Goal: Task Accomplishment & Management: Manage account settings

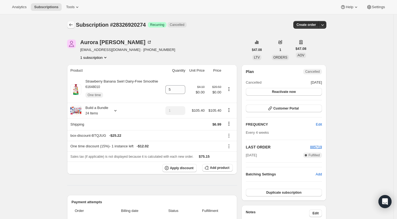
click at [71, 25] on icon "Subscriptions" at bounding box center [71, 24] width 4 height 3
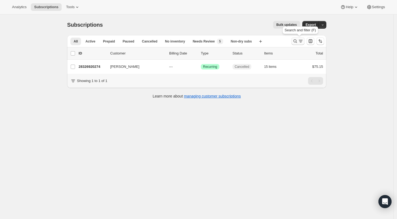
click at [296, 42] on icon "Search and filter results" at bounding box center [296, 42] width 4 height 4
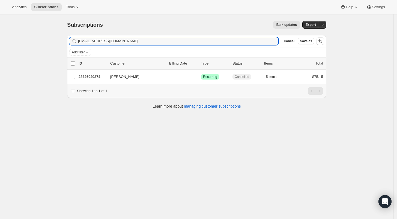
drag, startPoint x: 120, startPoint y: 41, endPoint x: 66, endPoint y: 43, distance: 53.5
click at [71, 42] on div "[EMAIL_ADDRESS][DOMAIN_NAME] Clear" at bounding box center [173, 41] width 209 height 8
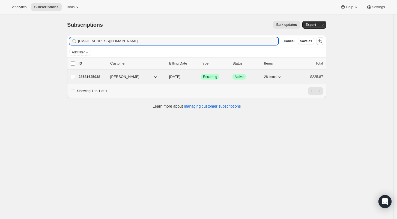
type input "[EMAIL_ADDRESS][DOMAIN_NAME]"
click at [81, 77] on p "28581625938" at bounding box center [92, 76] width 27 height 5
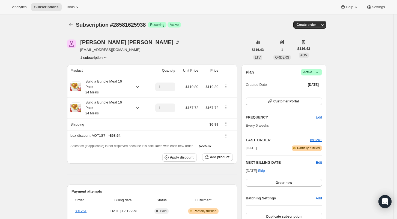
click at [317, 70] on icon at bounding box center [316, 72] width 5 height 5
click at [312, 92] on span "Cancel subscription" at bounding box center [313, 92] width 31 height 4
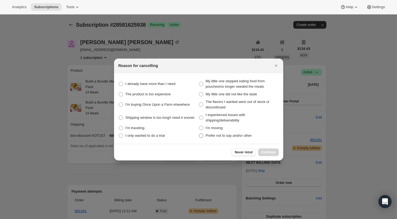
click at [201, 136] on span ":rdn:" at bounding box center [201, 136] width 4 height 4
click at [199, 134] on other "Prefer not to say and/or other" at bounding box center [199, 134] width 0 height 0
radio other "true"
click at [271, 153] on span "Continue" at bounding box center [268, 152] width 14 height 4
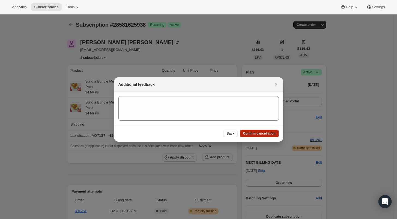
click at [260, 133] on span "Confirm cancellation" at bounding box center [259, 134] width 32 height 4
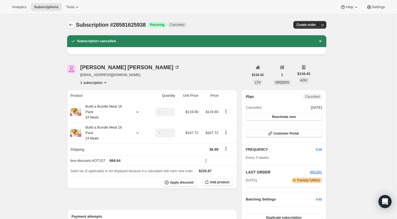
click at [72, 25] on icon "Subscriptions" at bounding box center [70, 24] width 5 height 5
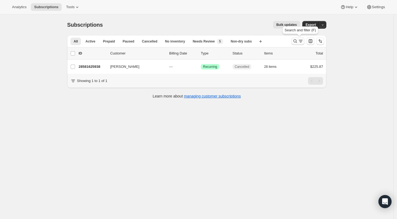
click at [297, 42] on icon "Search and filter results" at bounding box center [295, 40] width 5 height 5
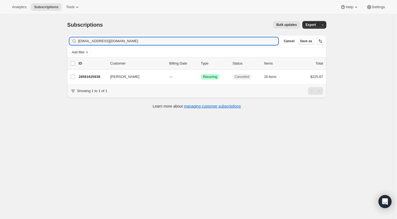
drag, startPoint x: 116, startPoint y: 41, endPoint x: 65, endPoint y: 41, distance: 51.3
click at [65, 41] on div "Filter subscribers [EMAIL_ADDRESS][DOMAIN_NAME] Clear Cancel Save as Add filter…" at bounding box center [195, 73] width 264 height 84
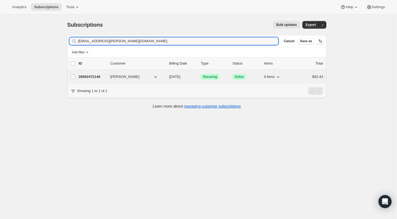
type input "[EMAIL_ADDRESS][PERSON_NAME][DOMAIN_NAME]"
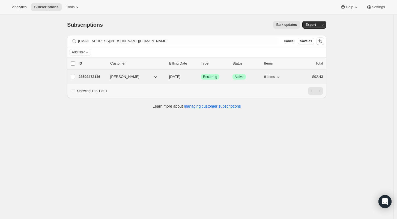
click at [94, 75] on p "28592472146" at bounding box center [92, 76] width 27 height 5
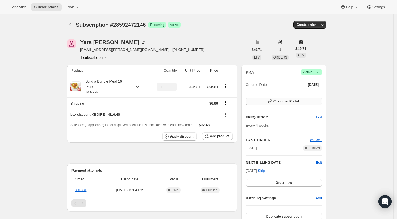
click at [306, 100] on button "Customer Portal" at bounding box center [284, 102] width 76 height 8
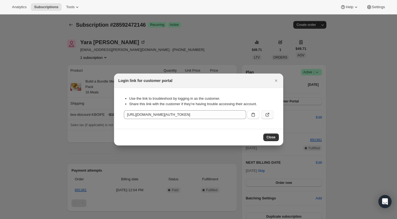
click at [267, 114] on icon ":rmi:" at bounding box center [267, 114] width 5 height 5
click at [253, 115] on icon ":rmi:" at bounding box center [252, 114] width 5 height 5
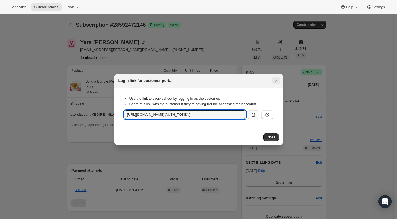
click at [275, 80] on icon "Close" at bounding box center [275, 80] width 5 height 5
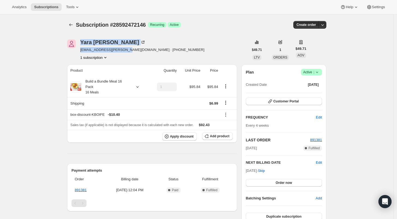
drag, startPoint x: 81, startPoint y: 41, endPoint x: 124, endPoint y: 49, distance: 43.8
click at [124, 49] on div "[PERSON_NAME] [EMAIL_ADDRESS][PERSON_NAME][DOMAIN_NAME] · [PHONE_NUMBER] 1 subs…" at bounding box center [157, 50] width 181 height 21
copy div "[PERSON_NAME] [EMAIL_ADDRESS][PERSON_NAME][DOMAIN_NAME]"
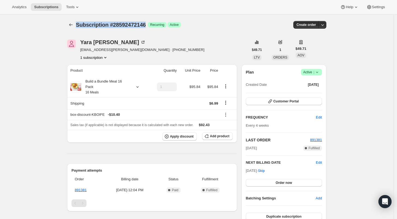
drag, startPoint x: 79, startPoint y: 25, endPoint x: 147, endPoint y: 29, distance: 68.3
click at [147, 29] on div "Subscription #28592472146. This page is ready Subscription #28592472146 Success…" at bounding box center [196, 24] width 259 height 21
copy span "Subscription #28592472146"
click at [218, 134] on span "Add product" at bounding box center [219, 136] width 19 height 4
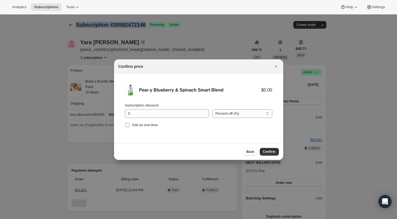
click at [128, 125] on input "Add as one-time" at bounding box center [127, 125] width 4 height 4
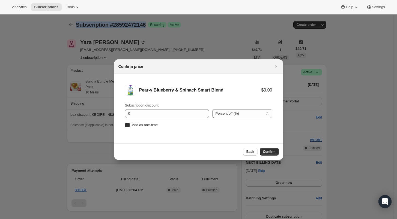
checkbox input "true"
click at [268, 151] on span "Confirm" at bounding box center [269, 152] width 13 height 4
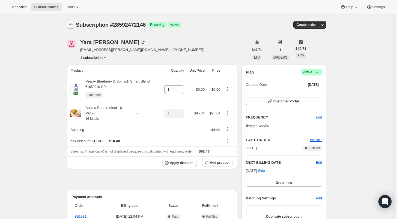
click at [73, 26] on icon "Subscriptions" at bounding box center [70, 24] width 5 height 5
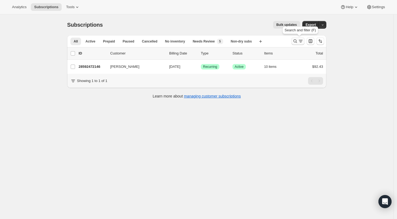
click at [296, 42] on icon "Search and filter results" at bounding box center [295, 40] width 5 height 5
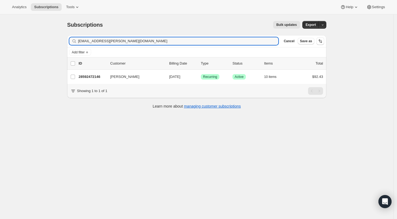
drag, startPoint x: 122, startPoint y: 41, endPoint x: 67, endPoint y: 40, distance: 55.4
click at [67, 40] on div "Filter subscribers [EMAIL_ADDRESS][PERSON_NAME][DOMAIN_NAME] Clear Cancel Save …" at bounding box center [195, 73] width 264 height 84
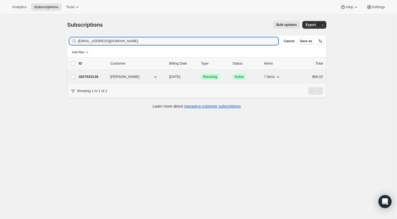
type input "[EMAIL_ADDRESS][DOMAIN_NAME]"
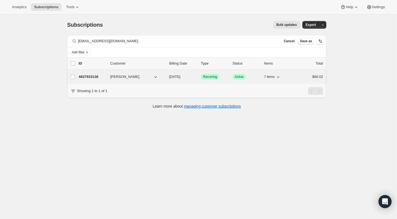
click at [87, 76] on p "4837933138" at bounding box center [92, 76] width 27 height 5
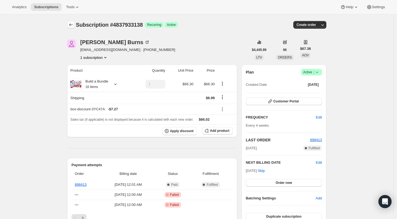
click at [71, 25] on icon "Subscriptions" at bounding box center [71, 24] width 4 height 3
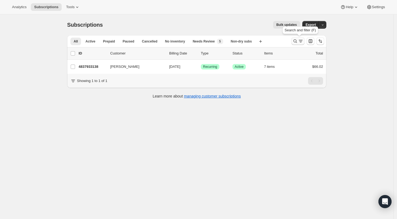
click at [296, 41] on icon "Search and filter results" at bounding box center [295, 40] width 5 height 5
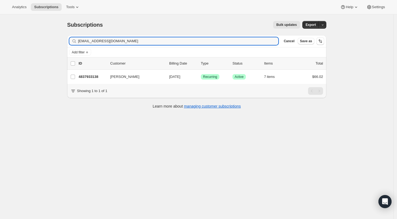
drag, startPoint x: 117, startPoint y: 40, endPoint x: 56, endPoint y: 43, distance: 60.4
click at [56, 43] on div "Subscriptions. This page is ready Subscriptions Bulk updates More actions Bulk …" at bounding box center [196, 123] width 393 height 219
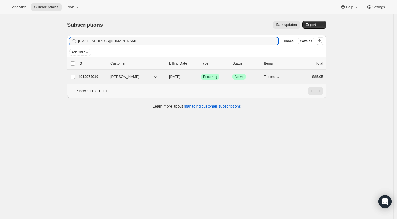
type input "[EMAIL_ADDRESS][DOMAIN_NAME]"
click at [86, 75] on p "4910973010" at bounding box center [92, 76] width 27 height 5
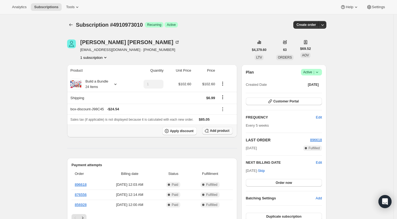
click at [223, 132] on span "Add product" at bounding box center [219, 131] width 19 height 4
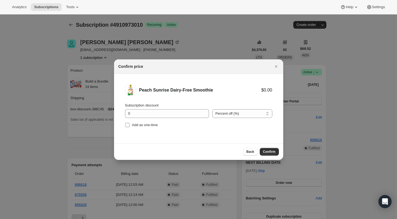
click at [129, 125] on input "Add as one-time" at bounding box center [127, 125] width 4 height 4
checkbox input "true"
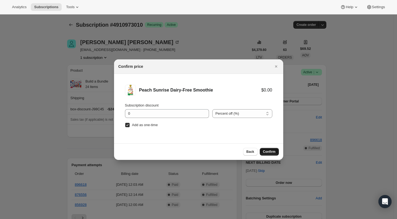
click at [267, 152] on span "Confirm" at bounding box center [269, 152] width 13 height 4
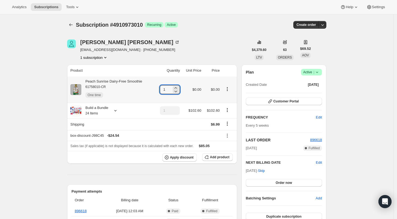
drag, startPoint x: 168, startPoint y: 90, endPoint x: 160, endPoint y: 90, distance: 8.2
click at [160, 90] on td "1" at bounding box center [168, 90] width 26 height 26
type input "5"
click at [182, 158] on span "Apply discount" at bounding box center [182, 158] width 24 height 4
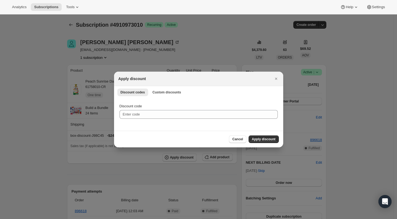
click at [161, 88] on li "Custom discounts" at bounding box center [166, 92] width 35 height 8
click at [161, 92] on span "Custom discounts" at bounding box center [167, 92] width 29 height 4
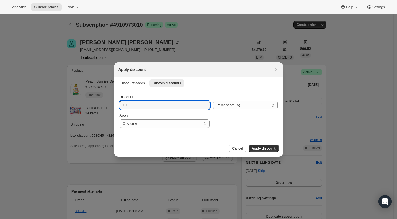
click at [116, 105] on div "Discount 10 Percent off (%) Amount off ($) Percent off (%) Apply One time Speci…" at bounding box center [198, 114] width 169 height 51
type input "15"
click at [260, 150] on span "Apply discount" at bounding box center [264, 149] width 24 height 4
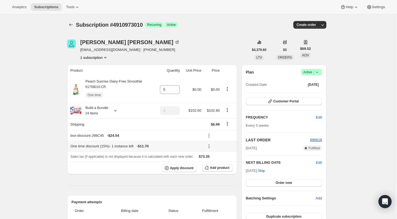
click at [212, 147] on icon at bounding box center [208, 146] width 5 height 5
click at [221, 156] on span "Edit" at bounding box center [220, 156] width 13 height 5
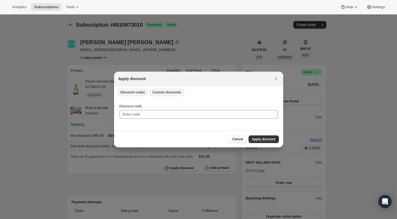
click at [164, 90] on span "Custom discounts" at bounding box center [167, 92] width 29 height 4
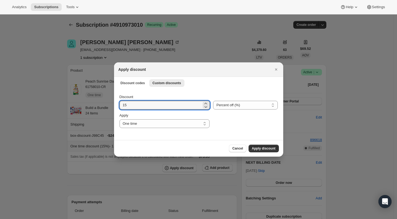
drag, startPoint x: 129, startPoint y: 104, endPoint x: 114, endPoint y: 103, distance: 15.8
click at [114, 103] on div "Discount 15 Percent off (%) Amount off ($) Percent off (%) Apply One time Speci…" at bounding box center [198, 114] width 169 height 51
type input "20"
click at [258, 147] on span "Apply discount" at bounding box center [264, 149] width 24 height 4
